Goal: Task Accomplishment & Management: Manage account settings

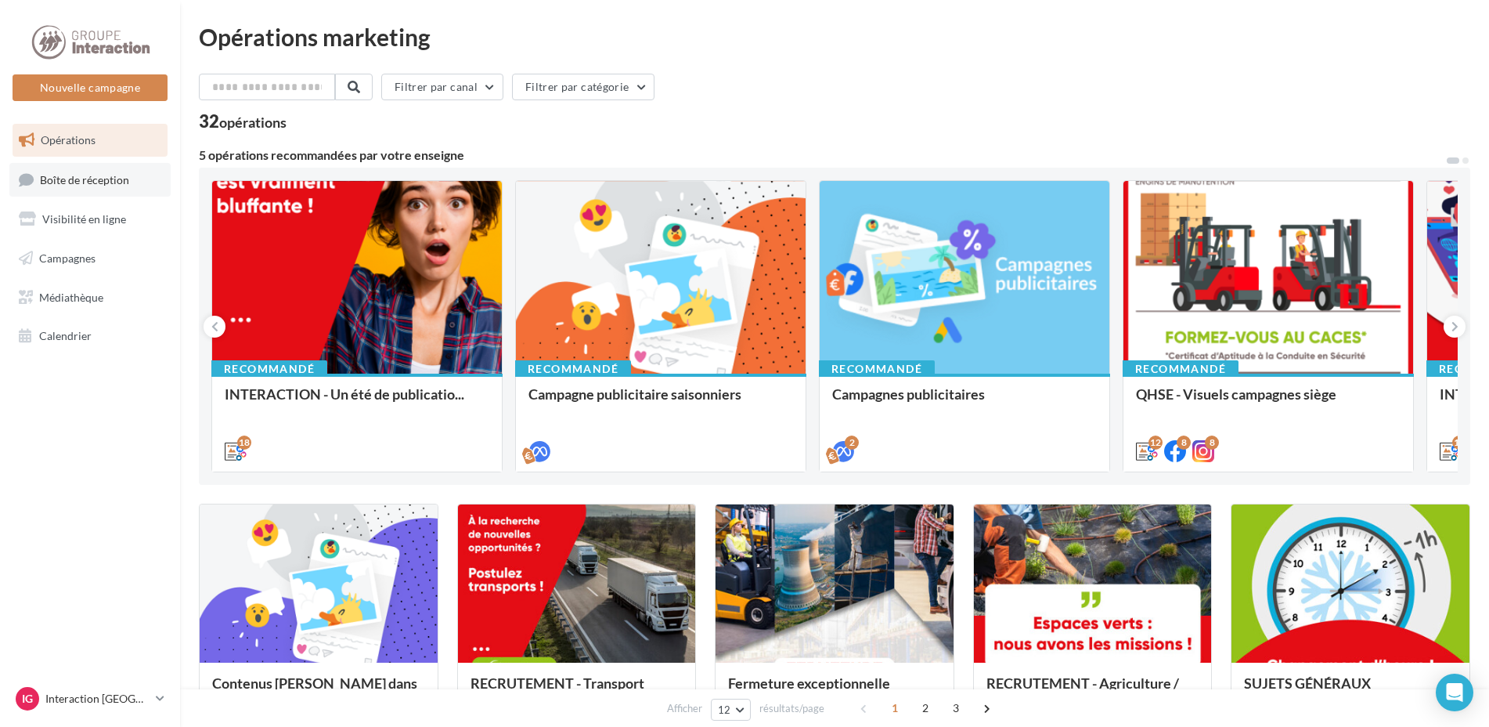
click at [96, 186] on span "Boîte de réception" at bounding box center [84, 178] width 89 height 13
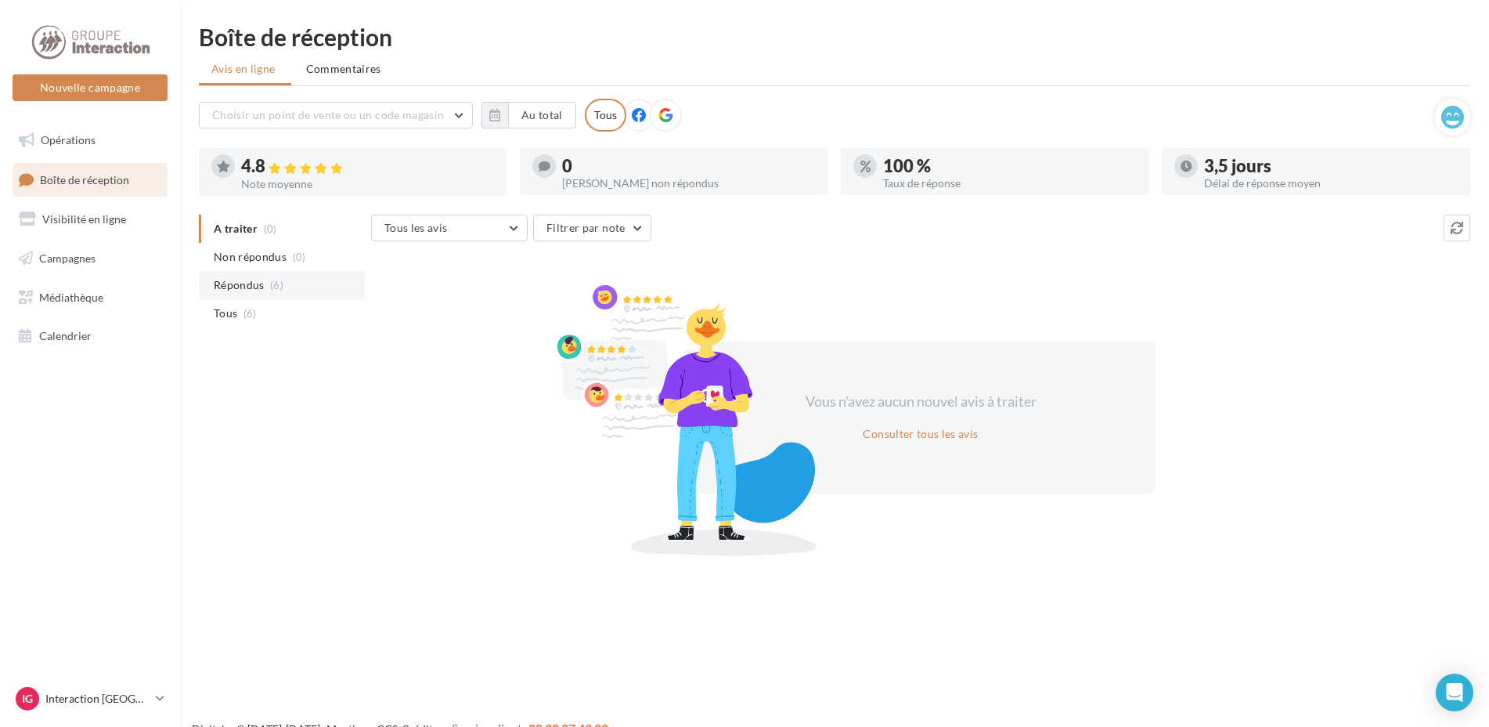
click at [270, 291] on span "(6)" at bounding box center [276, 285] width 13 height 13
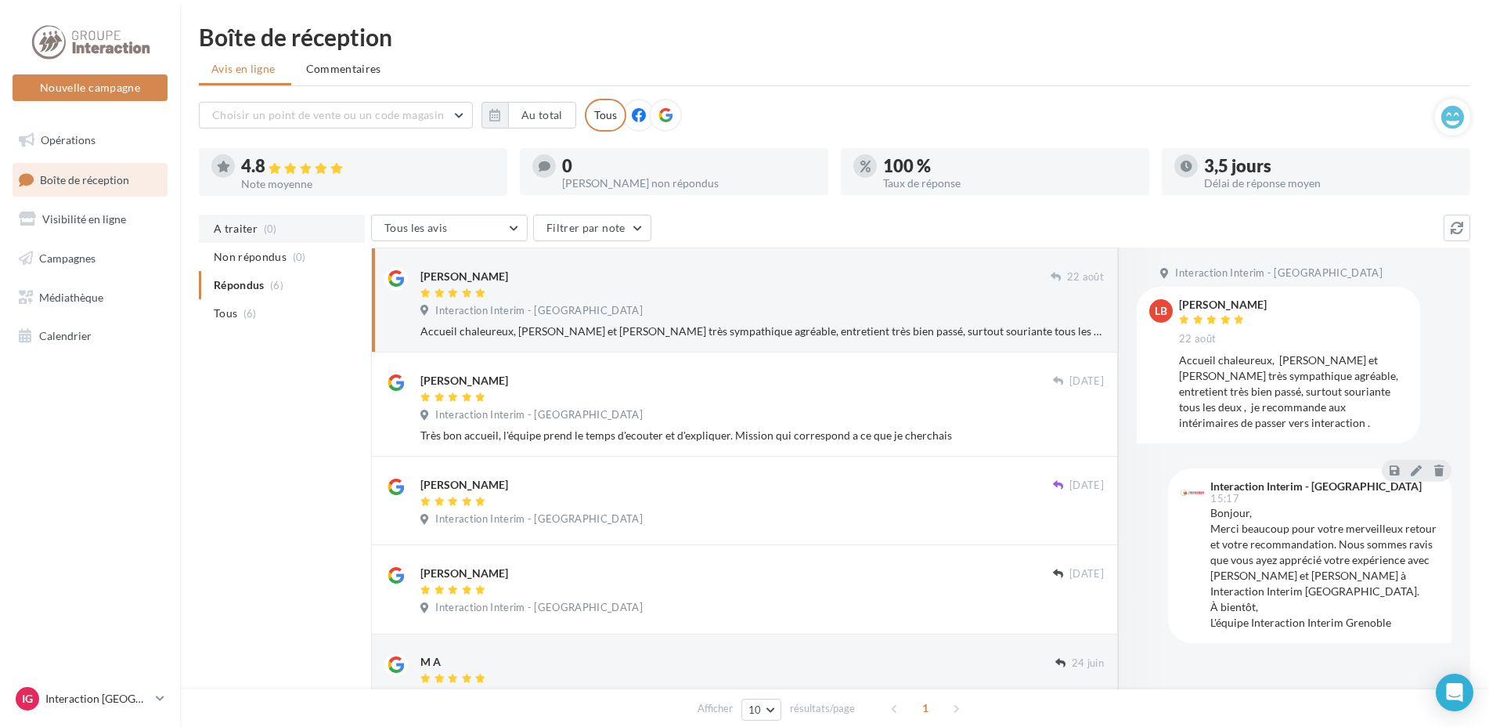
click at [253, 233] on span "A traiter" at bounding box center [236, 229] width 44 height 16
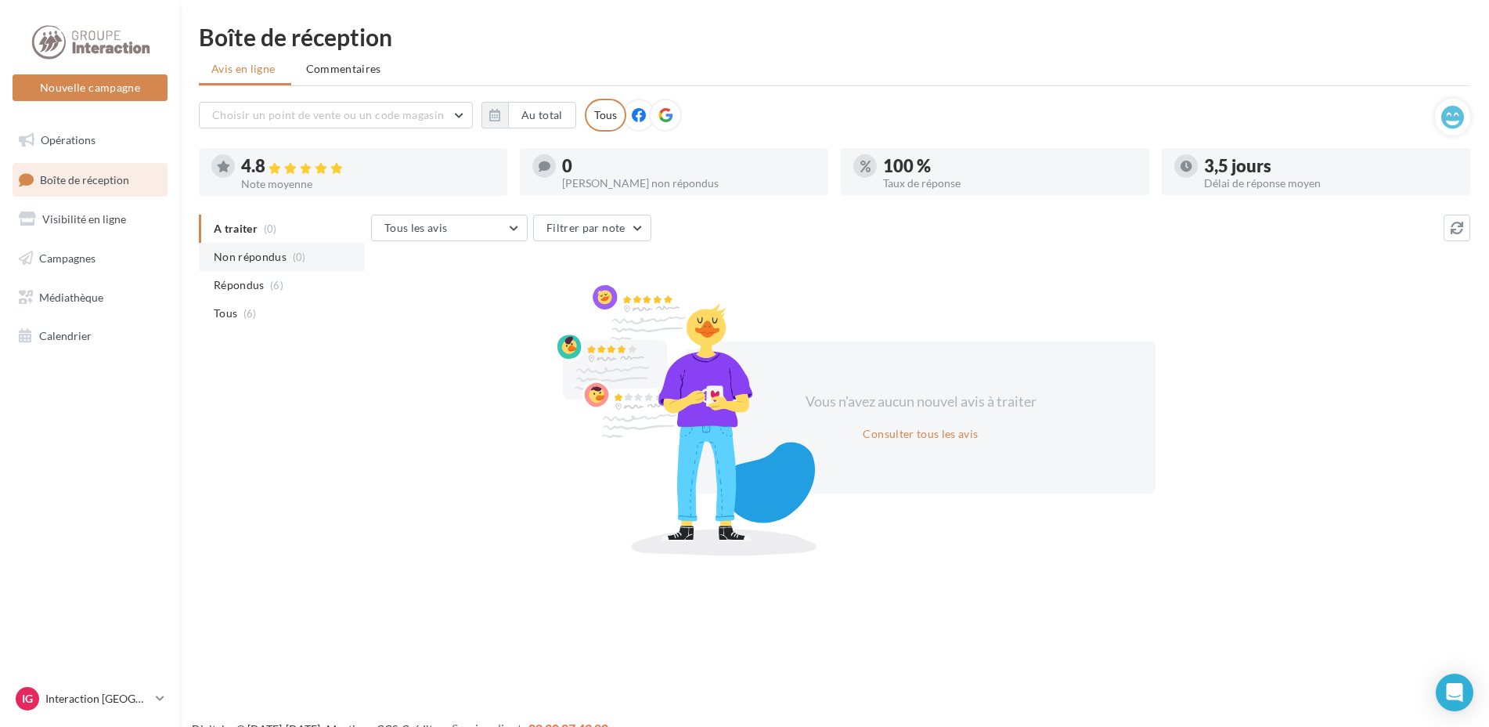
click at [265, 258] on span "Non répondus" at bounding box center [250, 257] width 73 height 16
click at [266, 277] on li "Répondus (6)" at bounding box center [282, 285] width 166 height 28
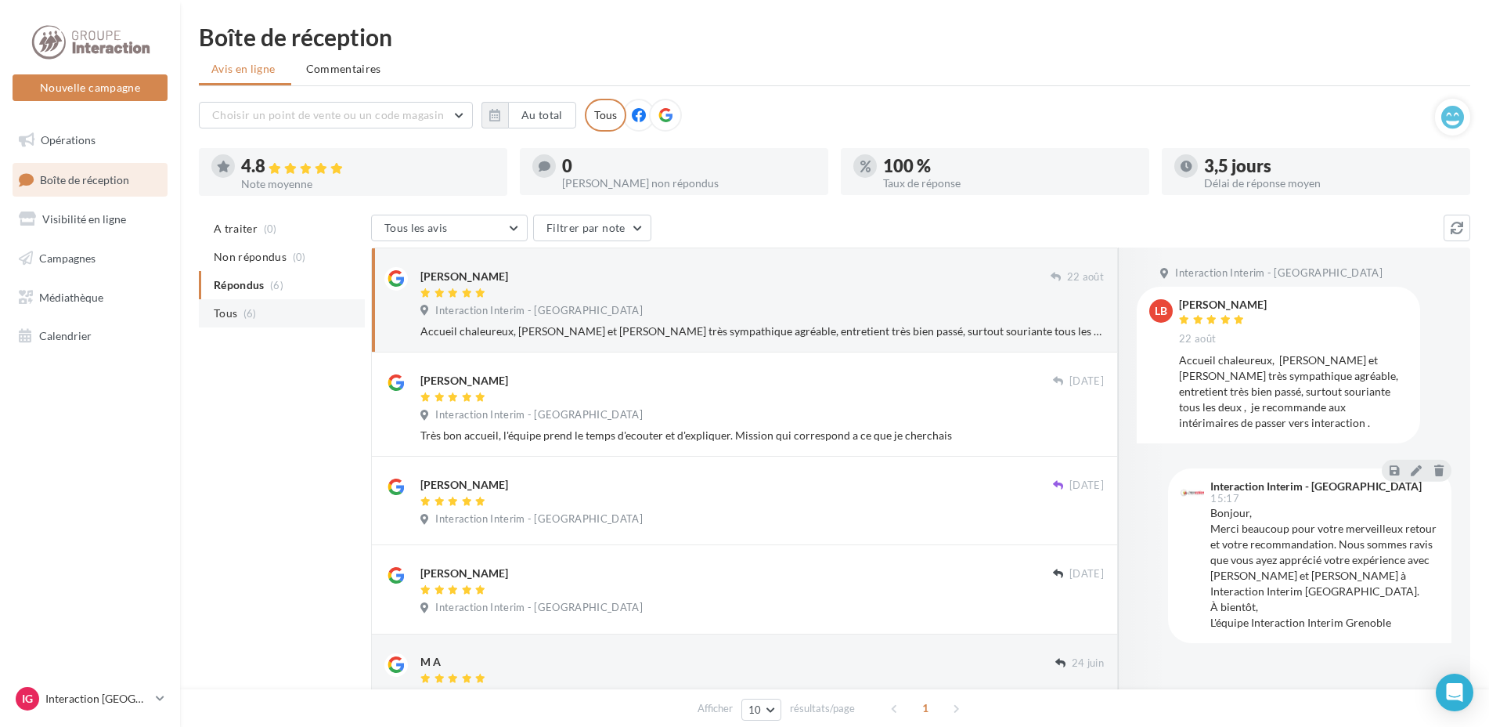
click at [228, 316] on span "Tous" at bounding box center [225, 313] width 23 height 16
